Goal: Transaction & Acquisition: Obtain resource

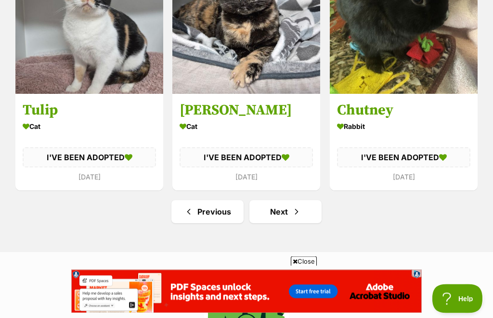
scroll to position [5429, 0]
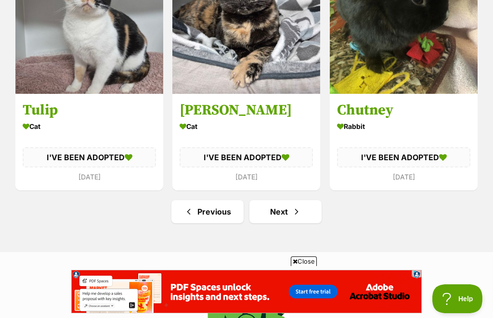
click at [282, 200] on link "Next" at bounding box center [285, 211] width 72 height 23
click at [288, 200] on link "Next" at bounding box center [285, 211] width 72 height 23
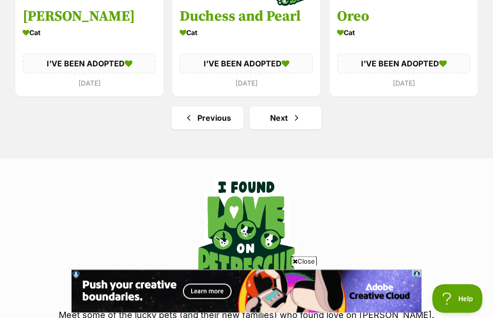
scroll to position [5522, 0]
click at [293, 106] on link "Next" at bounding box center [285, 117] width 72 height 23
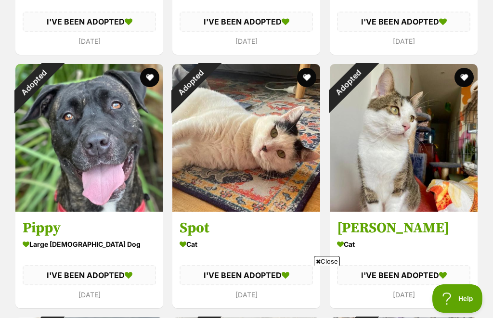
scroll to position [2266, 0]
click at [52, 101] on div "Adopted" at bounding box center [33, 82] width 37 height 37
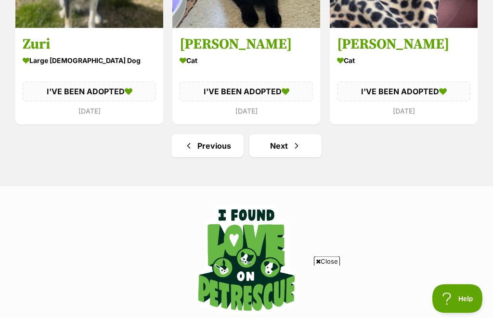
scroll to position [5495, 0]
click at [284, 134] on link "Next" at bounding box center [285, 145] width 72 height 23
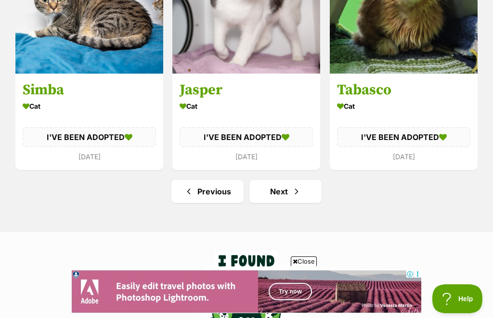
scroll to position [5462, 0]
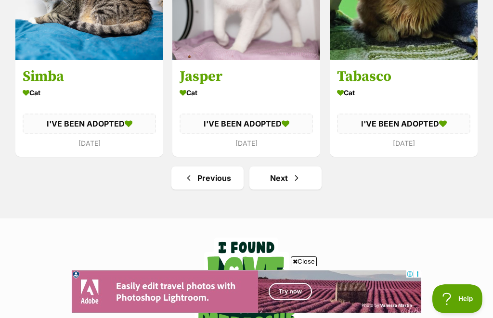
click at [285, 167] on link "Next" at bounding box center [285, 178] width 72 height 23
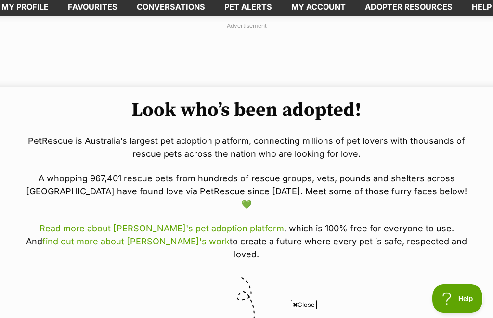
scroll to position [52, 0]
click at [222, 223] on link "Read more about [PERSON_NAME]'s pet adoption platform" at bounding box center [161, 228] width 245 height 10
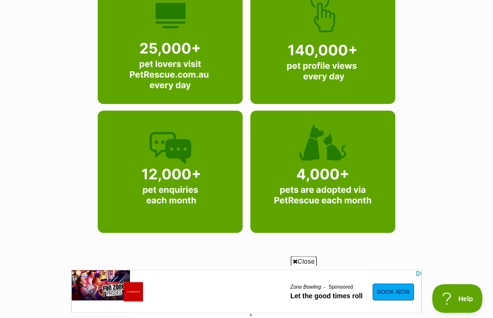
click at [492, 94] on div "PetRescue.com.au Helping find a home for every pet (that needs one). The bigges…" at bounding box center [246, 19] width 493 height 2146
click at [335, 187] on img at bounding box center [324, 173] width 151 height 129
click at [329, 182] on img at bounding box center [324, 173] width 151 height 129
click at [323, 161] on img at bounding box center [324, 172] width 151 height 129
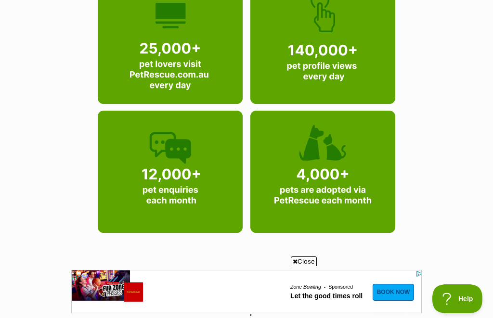
click at [361, 193] on img at bounding box center [324, 172] width 151 height 129
click at [361, 189] on img at bounding box center [324, 172] width 151 height 129
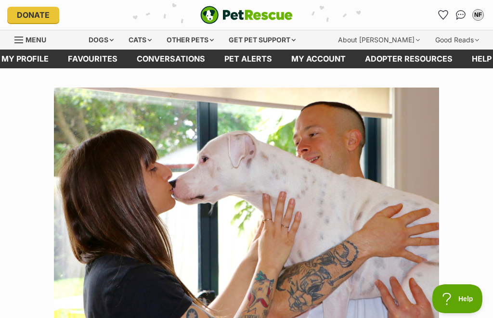
scroll to position [0, 0]
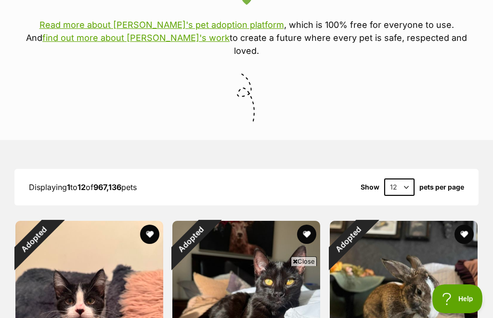
scroll to position [324, 0]
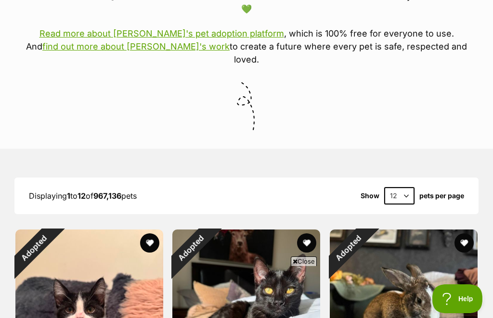
click at [405, 187] on select "12 24 36 48 60" at bounding box center [399, 195] width 30 height 17
select select "60"
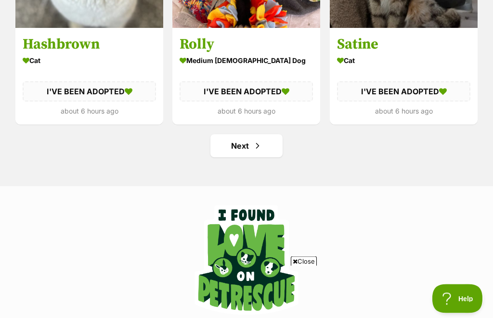
scroll to position [5495, 0]
click at [255, 140] on span "Next page" at bounding box center [258, 146] width 10 height 12
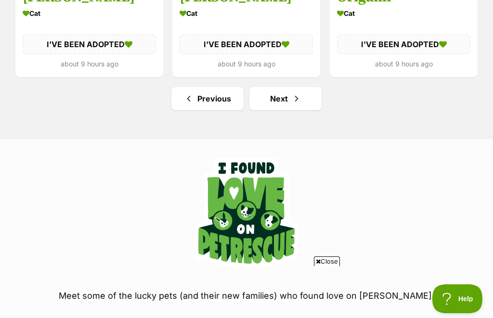
click at [295, 93] on span "Next page" at bounding box center [297, 99] width 10 height 12
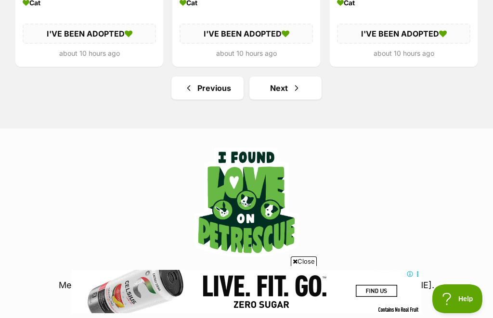
scroll to position [5550, 0]
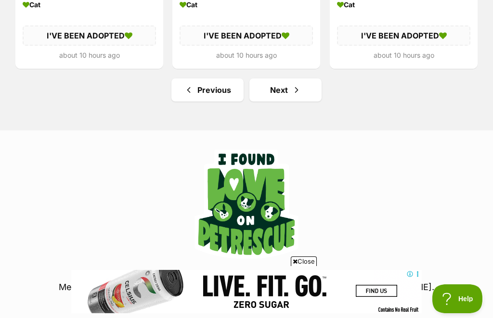
click at [288, 78] on link "Next" at bounding box center [285, 89] width 72 height 23
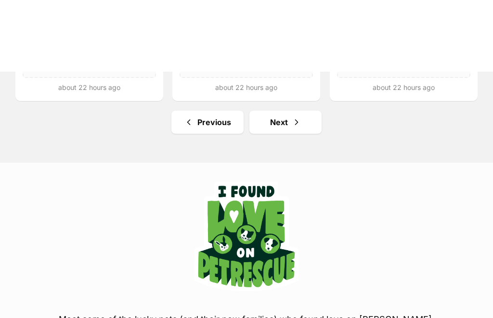
scroll to position [5518, 0]
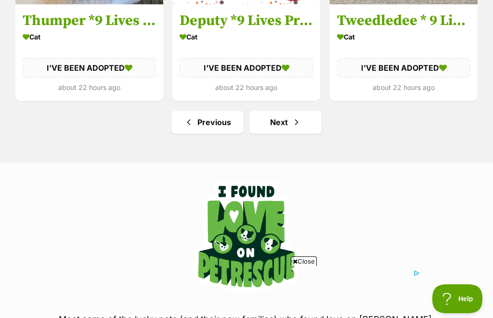
click at [298, 116] on span "Next page" at bounding box center [297, 122] width 10 height 12
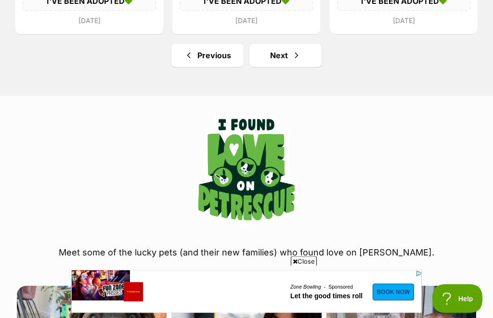
scroll to position [5534, 0]
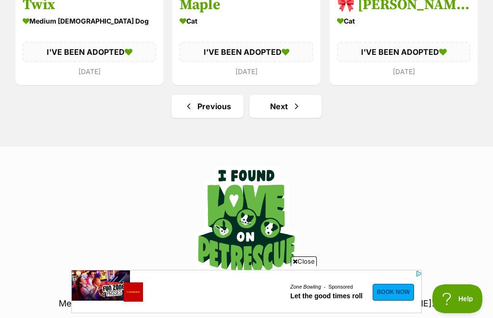
click at [294, 101] on span "Next page" at bounding box center [297, 107] width 10 height 12
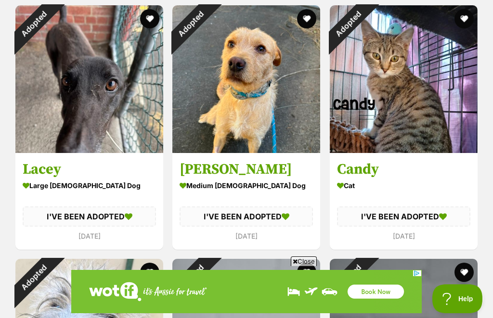
click at [52, 42] on div "Adopted" at bounding box center [33, 23] width 37 height 37
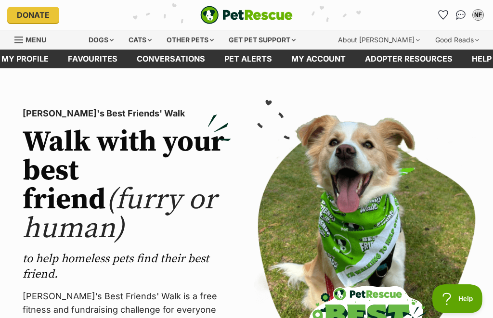
click at [165, 61] on link "Conversations" at bounding box center [171, 59] width 88 height 19
click at [29, 40] on span "Menu" at bounding box center [36, 40] width 21 height 8
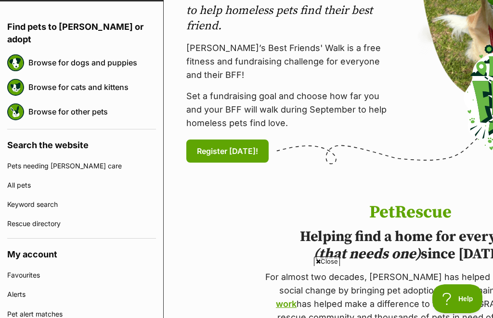
scroll to position [111, 0]
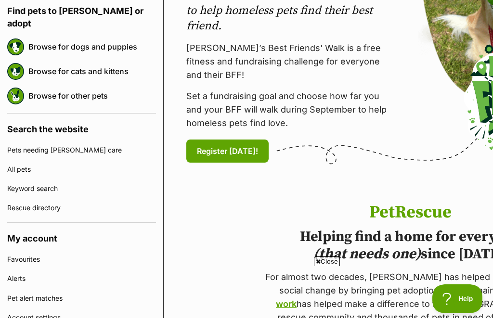
click at [40, 179] on link "Keyword search" at bounding box center [81, 188] width 149 height 19
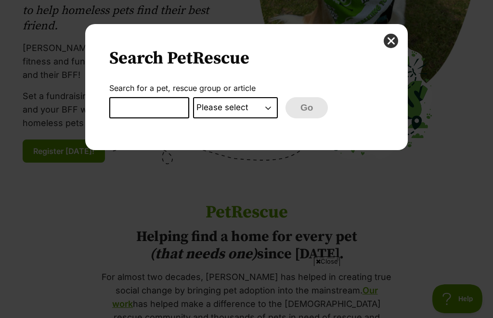
scroll to position [0, 0]
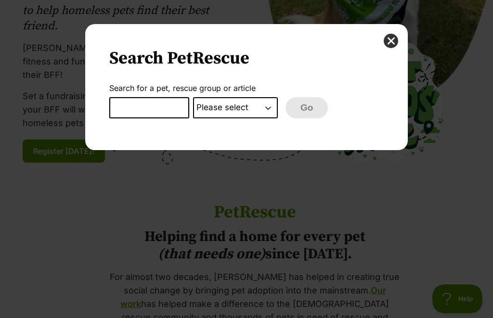
click at [131, 114] on input "Dialog Window - Close (Press escape to close)" at bounding box center [149, 107] width 80 height 21
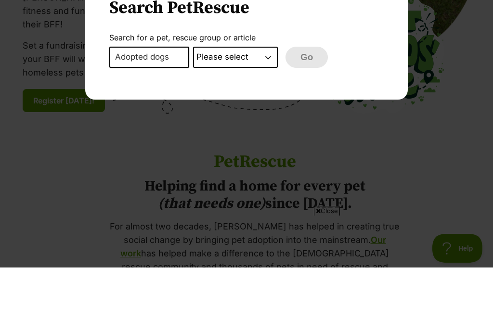
type input "Adopted dogs"
click at [268, 97] on select "Please select PetRescue ID Pet name Group Article" at bounding box center [235, 107] width 85 height 21
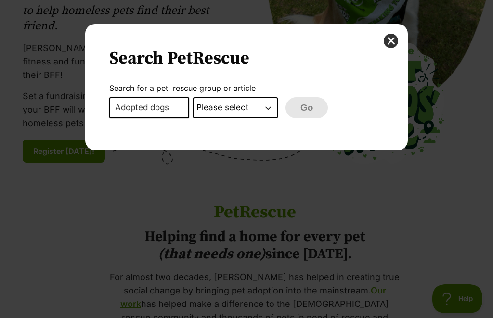
select select "pet_name"
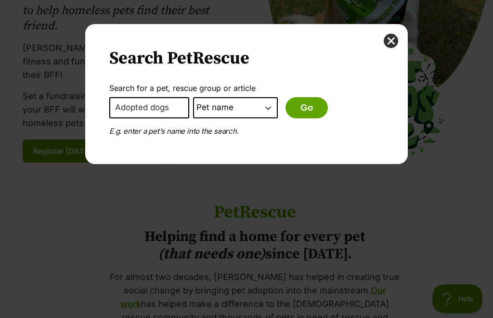
click at [310, 118] on button "Go" at bounding box center [306, 107] width 42 height 21
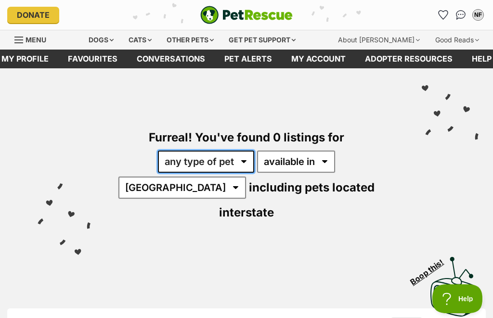
click at [208, 165] on select "any type of pet" at bounding box center [206, 162] width 96 height 22
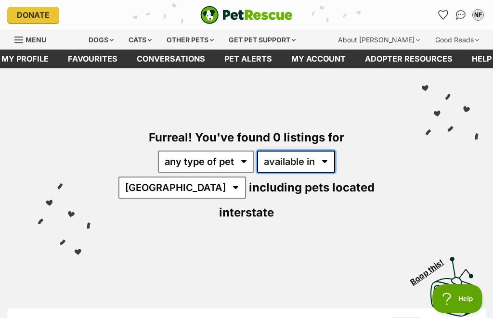
click at [279, 163] on select "available in located in" at bounding box center [296, 162] width 78 height 22
select select "disabled"
click at [109, 42] on div "Dogs" at bounding box center [101, 39] width 39 height 19
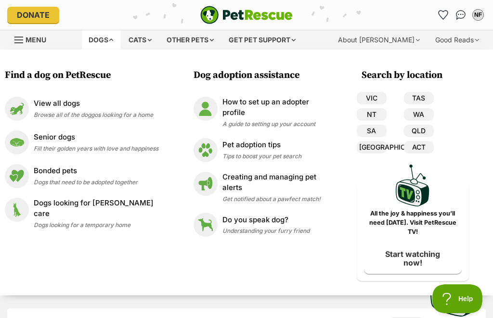
click at [415, 133] on link "QLD" at bounding box center [419, 131] width 30 height 13
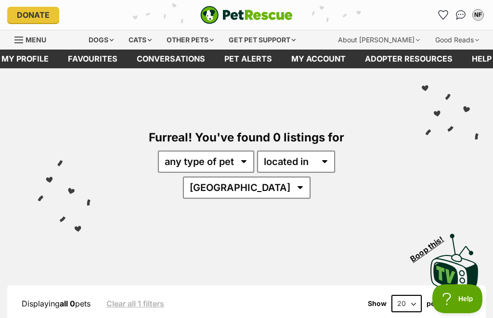
click at [310, 177] on select "[GEOGRAPHIC_DATA]" at bounding box center [247, 188] width 128 height 22
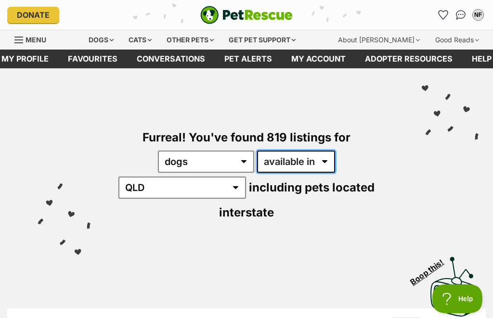
click at [283, 163] on select "available in located in" at bounding box center [296, 162] width 78 height 22
select select "disabled"
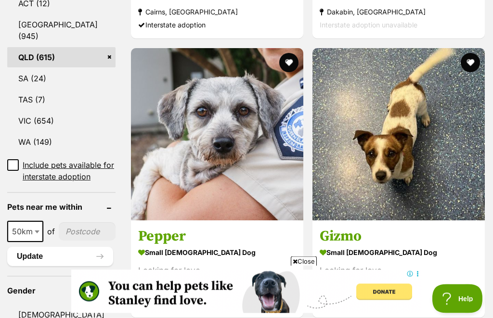
scroll to position [581, 0]
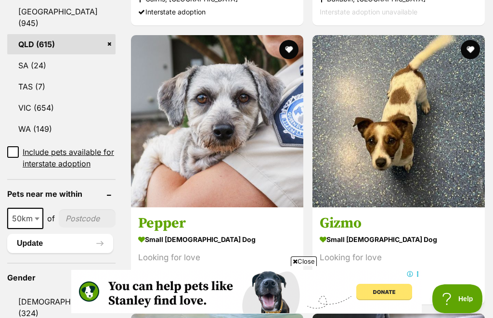
click at [33, 229] on span at bounding box center [38, 218] width 10 height 21
select select "10"
click at [76, 228] on input"] "postcode" at bounding box center [86, 218] width 58 height 18
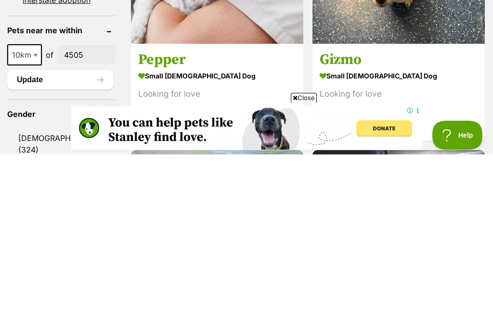
type input"] "4505"
click at [34, 234] on button "Update" at bounding box center [60, 243] width 106 height 19
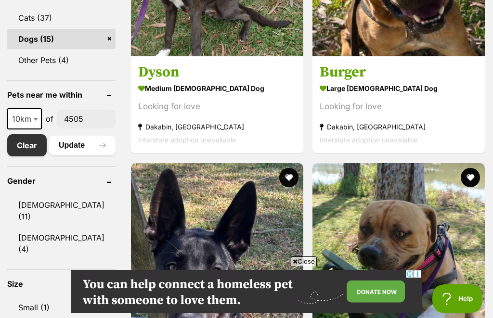
click at [38, 129] on span at bounding box center [37, 118] width 10 height 21
select select "25"
click at [91, 146] on button "Update" at bounding box center [82, 145] width 66 height 19
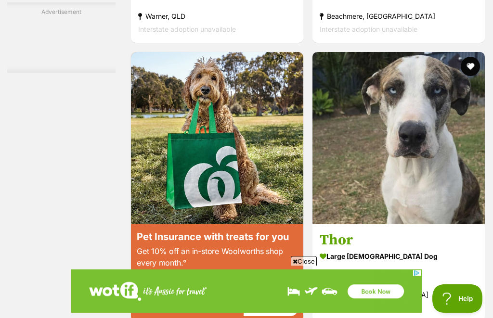
scroll to position [1770, 0]
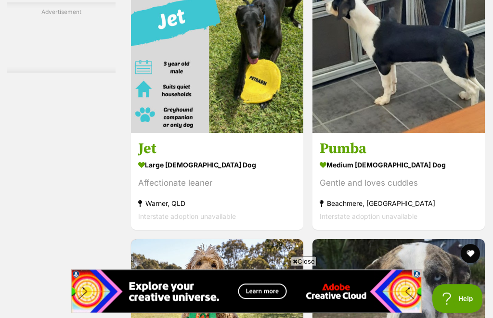
scroll to position [1584, 0]
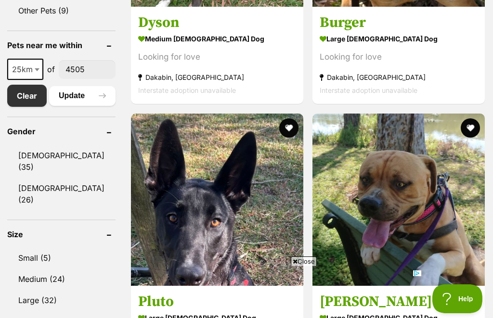
scroll to position [499, 0]
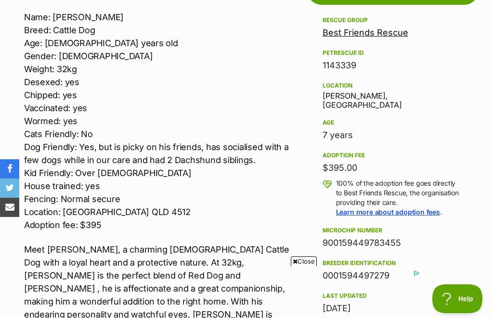
scroll to position [531, 0]
